Goal: Task Accomplishment & Management: Use online tool/utility

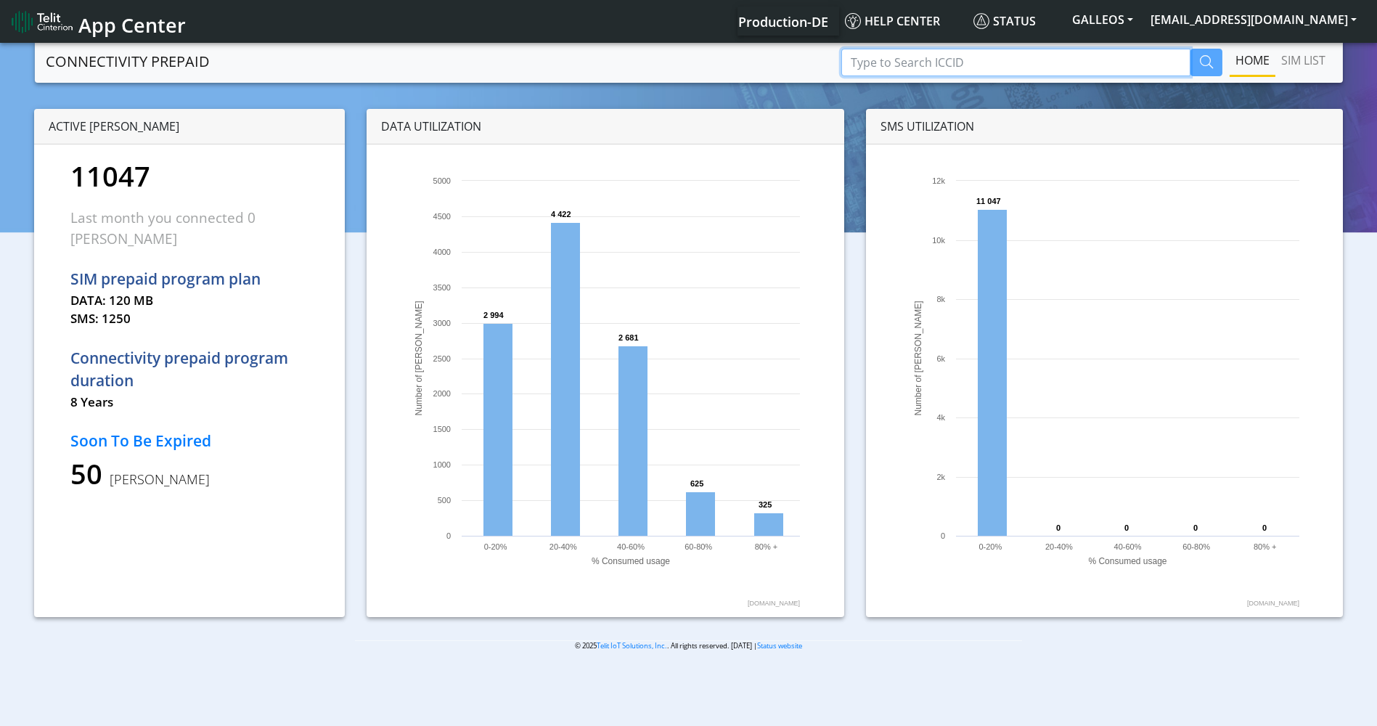
click at [900, 56] on input "Type to Search ICCID" at bounding box center [1016, 63] width 349 height 28
paste input "89358151000014434032"
type input "89358151000014434032"
click at [1205, 60] on icon "button" at bounding box center [1206, 61] width 13 height 13
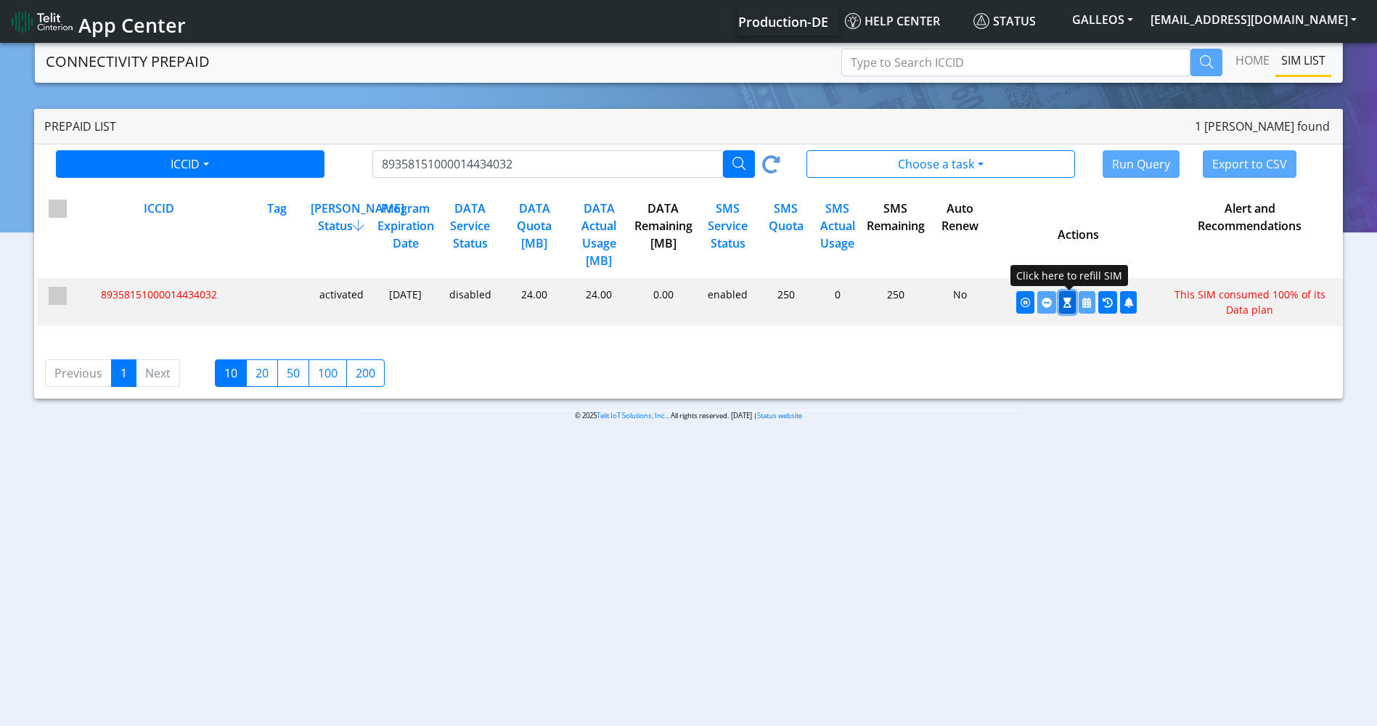
click at [1067, 298] on icon "button" at bounding box center [1068, 303] width 8 height 10
